Goal: Task Accomplishment & Management: Use online tool/utility

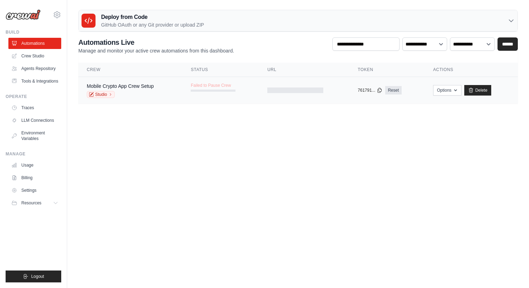
click at [142, 89] on div "Mobile Crypto App Crew Setup" at bounding box center [120, 86] width 67 height 7
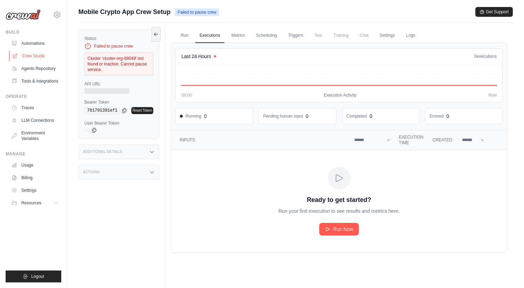
click at [35, 57] on link "Crew Studio" at bounding box center [35, 55] width 53 height 11
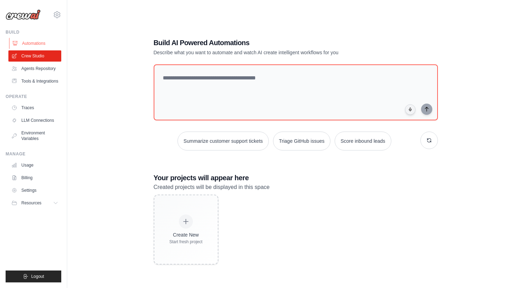
click at [34, 44] on link "Automations" at bounding box center [35, 43] width 53 height 11
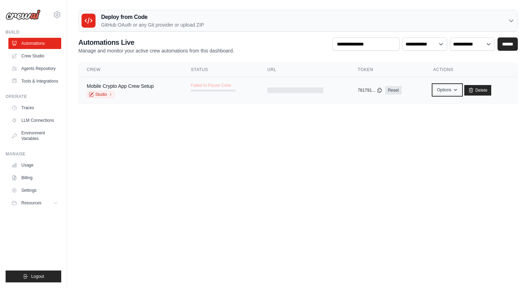
click at [453, 92] on icon "button" at bounding box center [456, 90] width 6 height 6
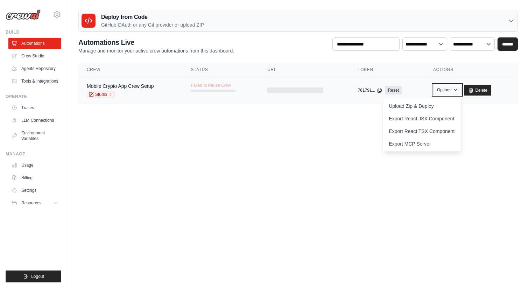
click at [453, 92] on icon "button" at bounding box center [456, 90] width 6 height 6
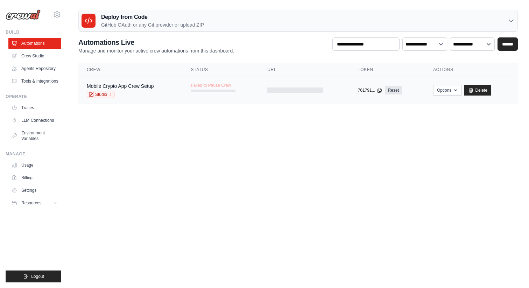
click at [176, 87] on td "Mobile Crypto App Crew Setup Studio" at bounding box center [130, 90] width 104 height 27
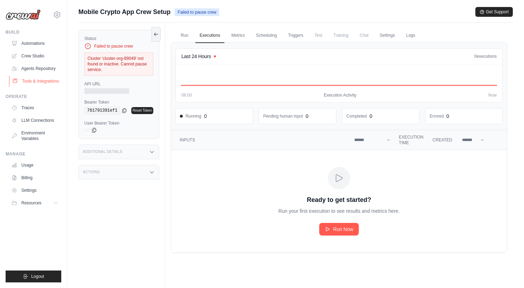
click at [31, 80] on link "Tools & Integrations" at bounding box center [35, 81] width 53 height 11
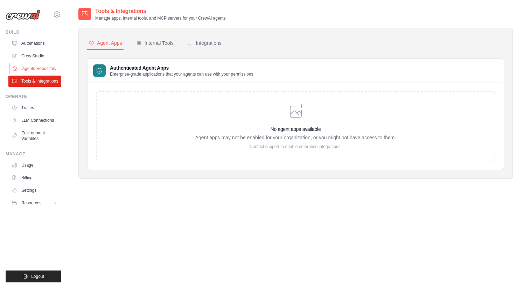
click at [36, 70] on link "Agents Repository" at bounding box center [35, 68] width 53 height 11
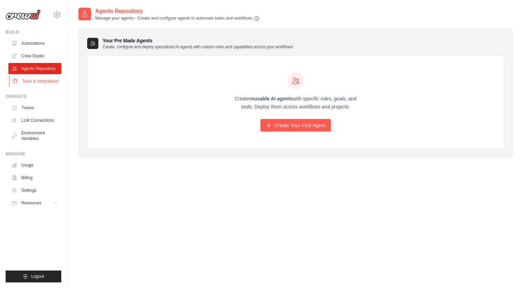
click at [30, 79] on link "Tools & Integrations" at bounding box center [35, 81] width 53 height 11
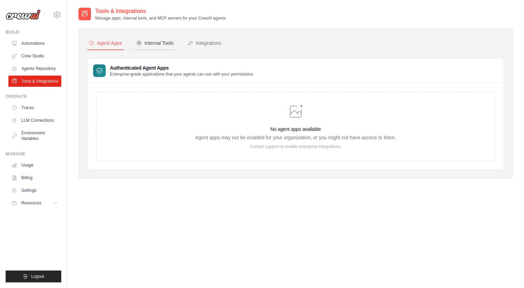
click at [153, 46] on div "Internal Tools" at bounding box center [154, 43] width 37 height 7
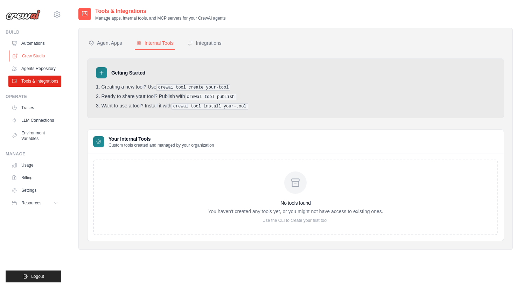
click at [37, 61] on link "Crew Studio" at bounding box center [35, 55] width 53 height 11
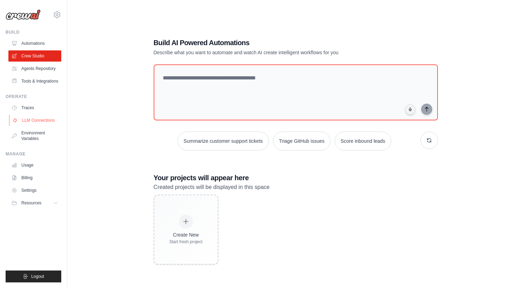
click at [41, 122] on link "LLM Connections" at bounding box center [35, 120] width 53 height 11
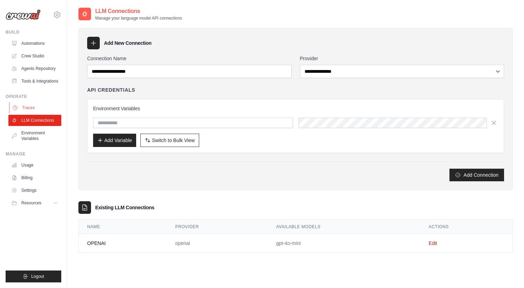
click at [37, 106] on link "Traces" at bounding box center [35, 107] width 53 height 11
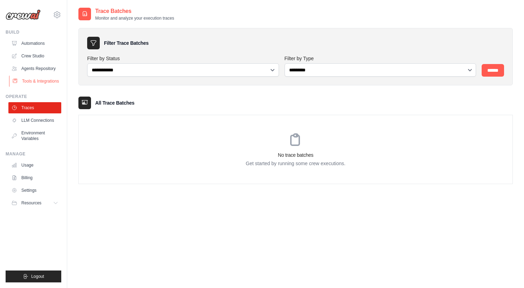
click at [28, 77] on link "Tools & Integrations" at bounding box center [35, 81] width 53 height 11
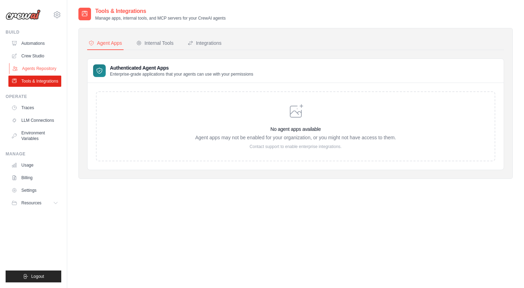
click at [28, 64] on link "Agents Repository" at bounding box center [35, 68] width 53 height 11
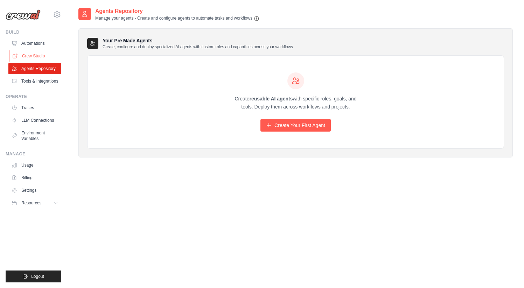
click at [34, 61] on link "Crew Studio" at bounding box center [35, 55] width 53 height 11
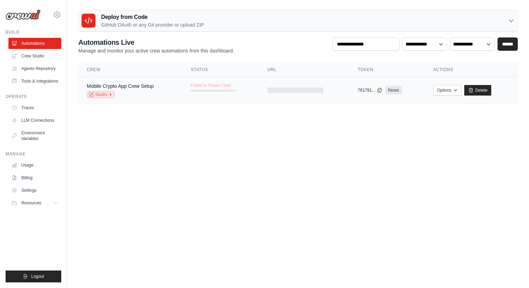
click at [106, 96] on link "Studio" at bounding box center [101, 94] width 28 height 7
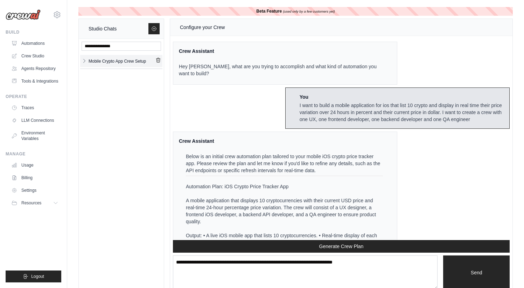
click at [85, 58] on icon "button" at bounding box center [85, 61] width 6 height 6
click at [94, 72] on div "Mobile Crypto Ap..." at bounding box center [115, 75] width 54 height 7
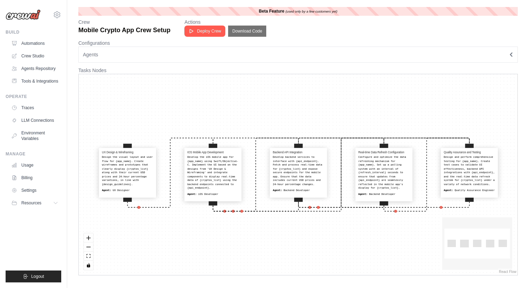
click at [133, 169] on div "Design the visual layout and user flow for {app_name}. Create wireframes and pr…" at bounding box center [127, 170] width 51 height 31
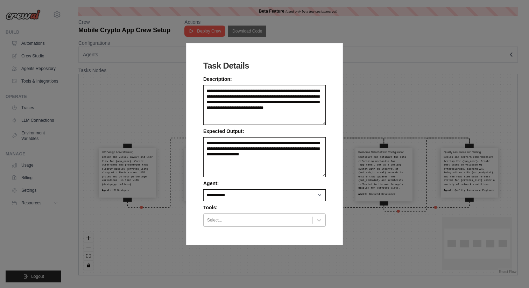
click at [229, 220] on div at bounding box center [258, 220] width 102 height 7
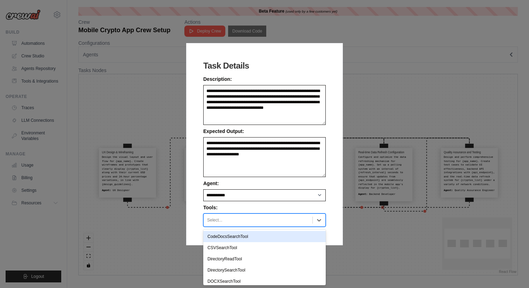
click at [229, 219] on div at bounding box center [258, 220] width 102 height 7
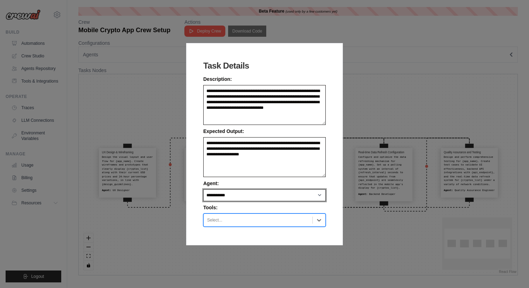
click at [231, 198] on select "**********" at bounding box center [264, 195] width 122 height 12
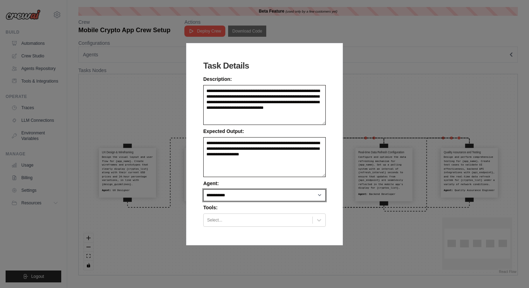
click at [203, 189] on select "**********" at bounding box center [264, 195] width 122 height 12
click at [232, 184] on div "**********" at bounding box center [264, 189] width 122 height 23
click at [363, 63] on div "**********" at bounding box center [264, 144] width 529 height 288
